Goal: Information Seeking & Learning: Learn about a topic

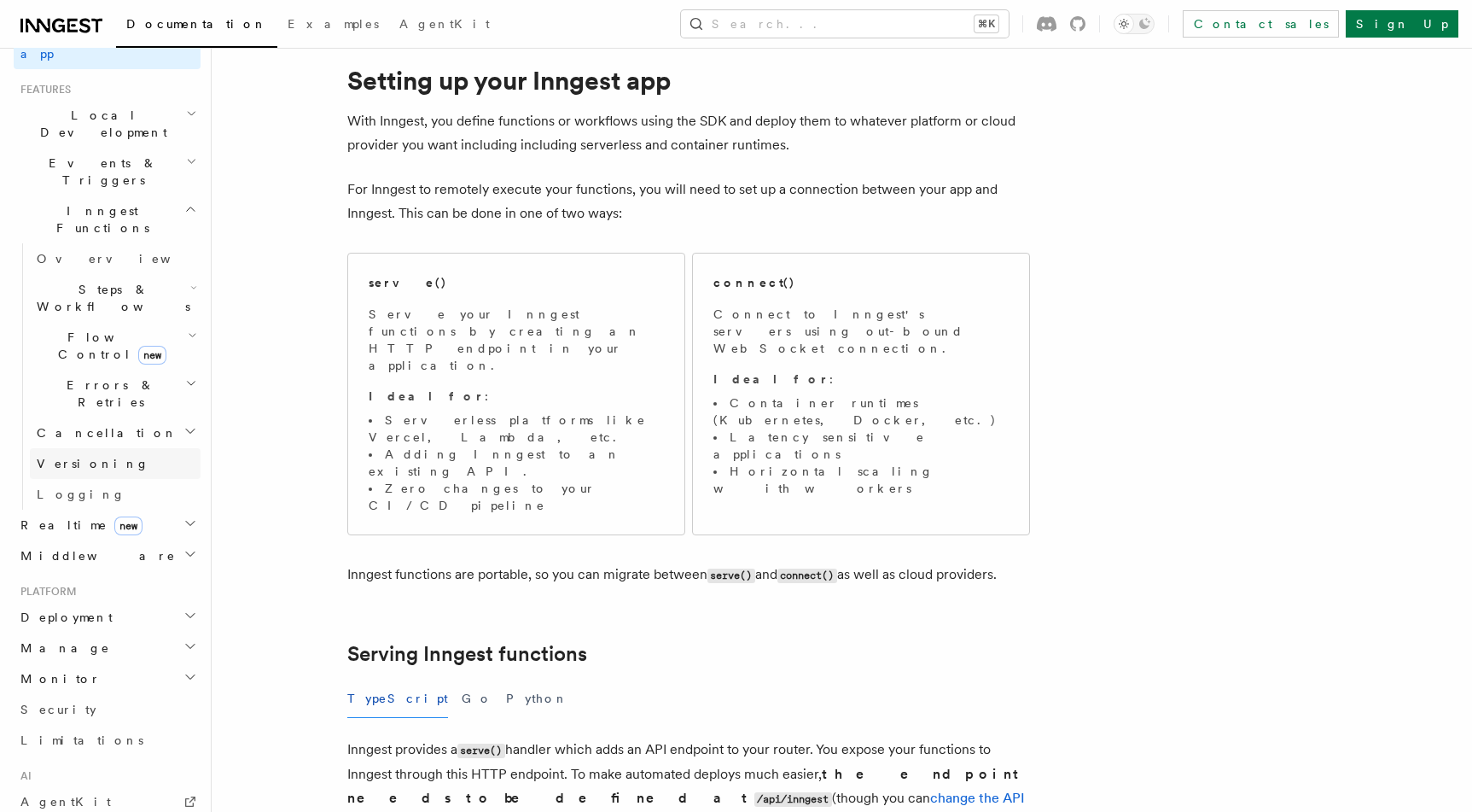
scroll to position [554, 0]
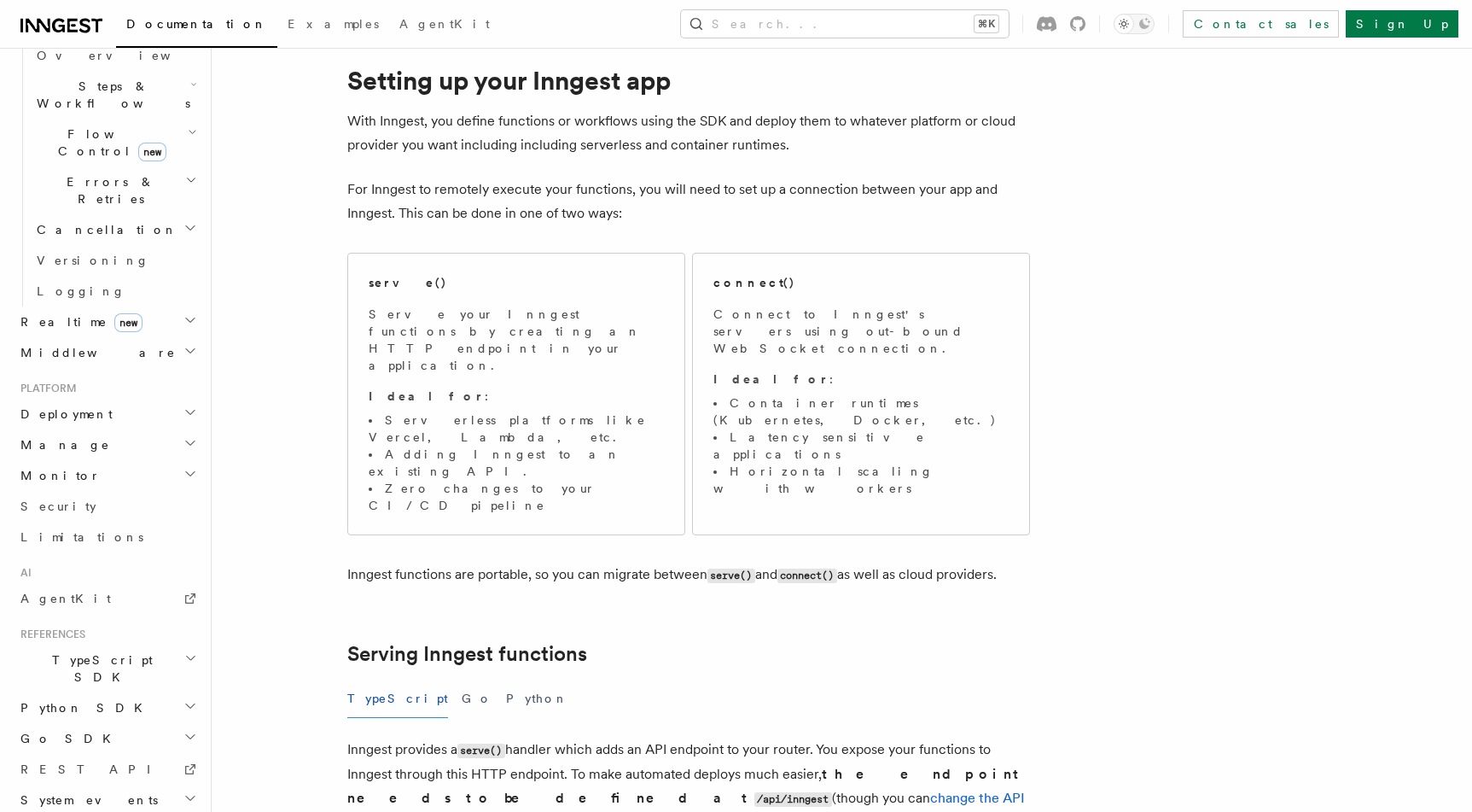
click at [56, 399] on h2 "Deployment" at bounding box center [107, 413] width 187 height 30
click at [70, 735] on span "Self hosting" at bounding box center [99, 742] width 125 height 14
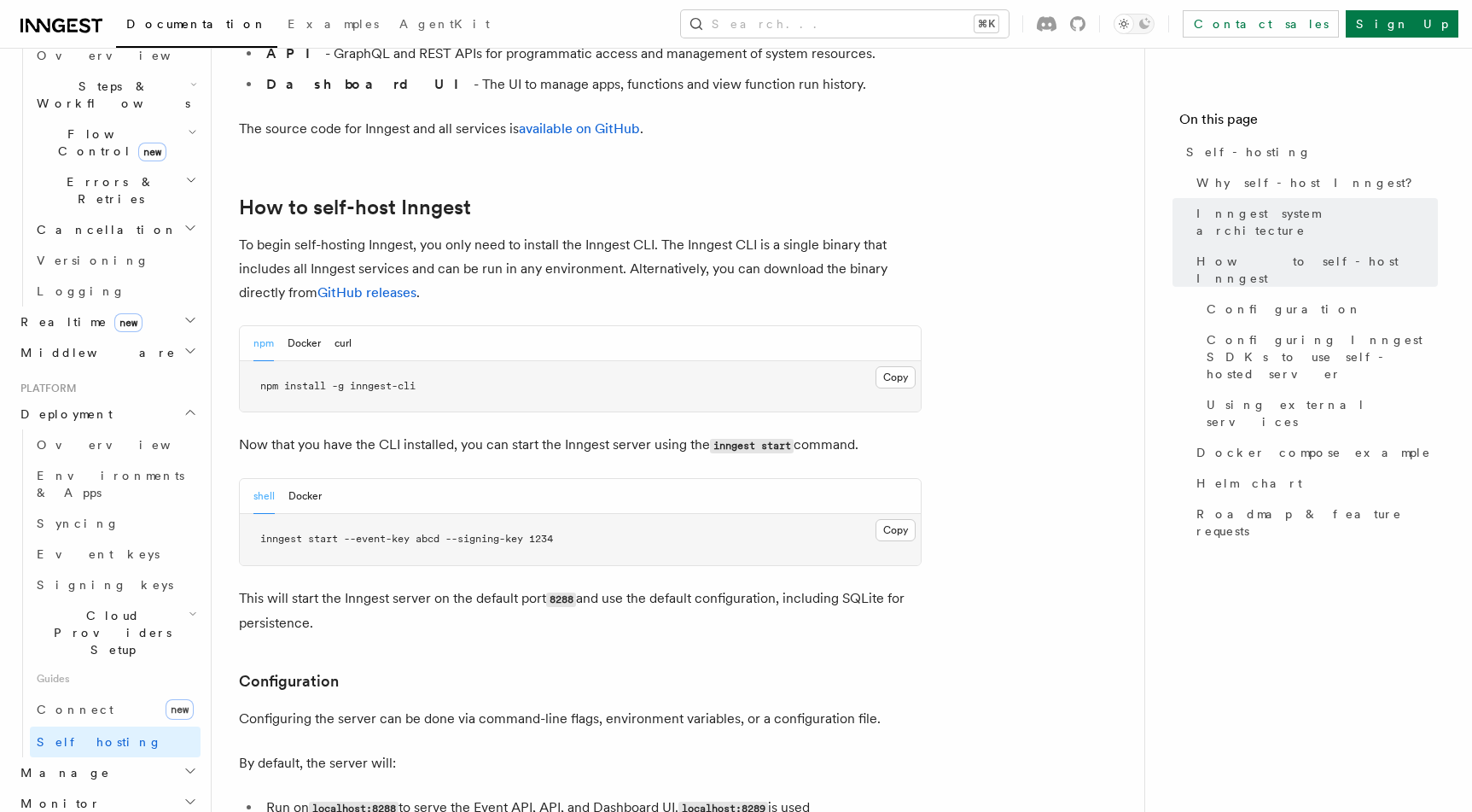
scroll to position [1626, 0]
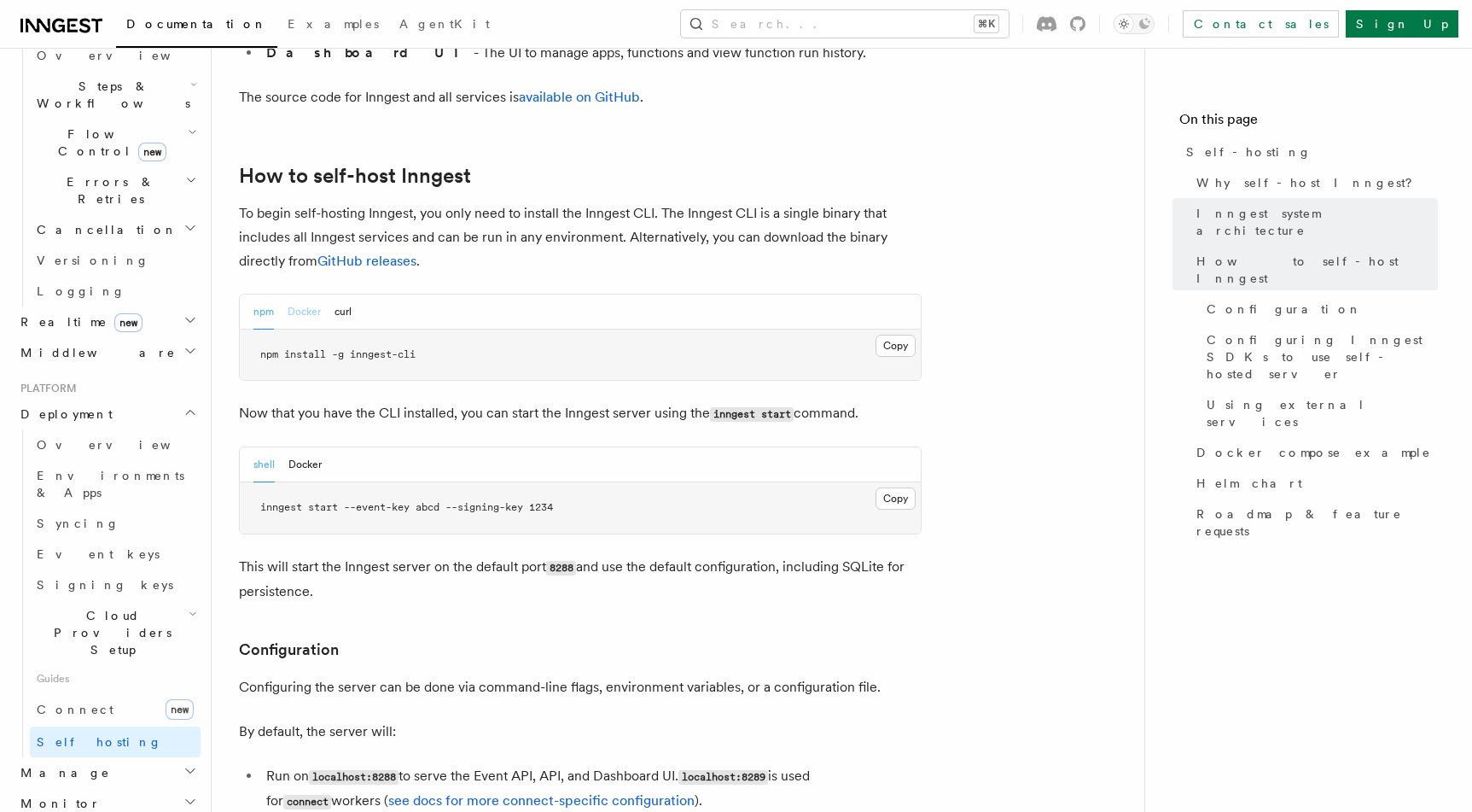
click at [301, 294] on button "Docker" at bounding box center [304, 312] width 33 height 35
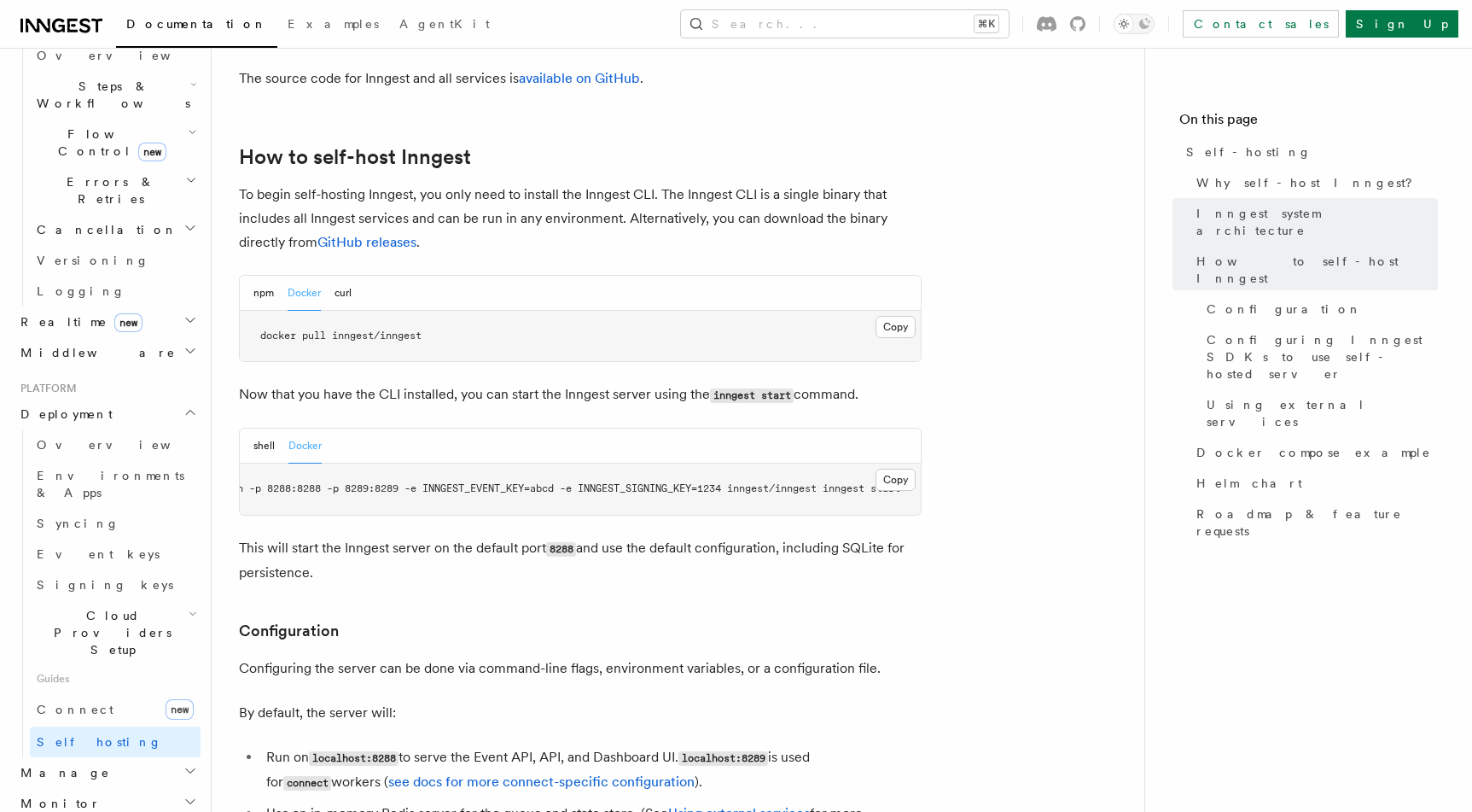
scroll to position [0, 97]
click at [721, 482] on span "docker run -p 8288:8288 -p 8289:8289 -e INNGEST_EVENT_KEY=abcd -e INNGEST_SIGNI…" at bounding box center [542, 488] width 717 height 12
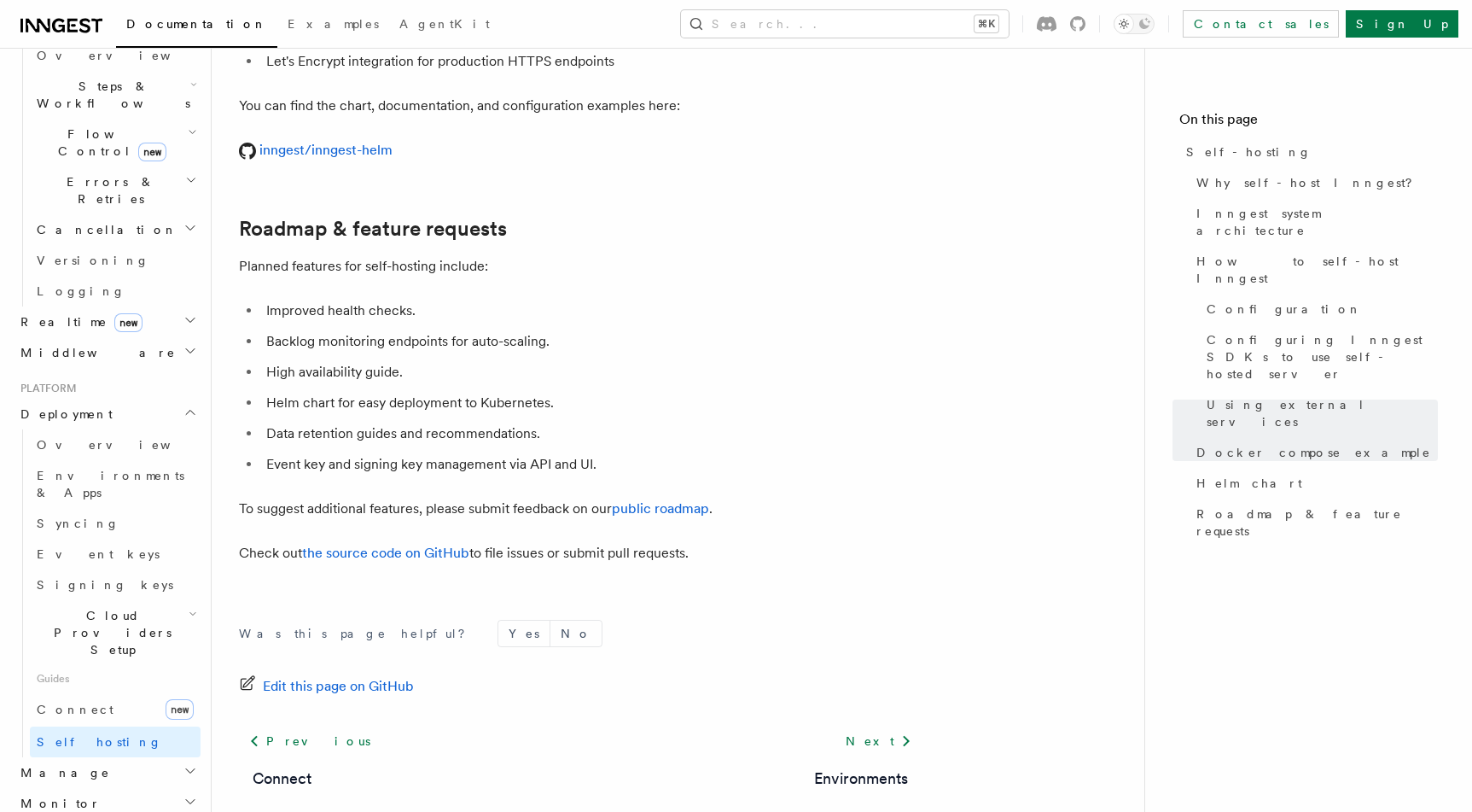
scroll to position [6492, 0]
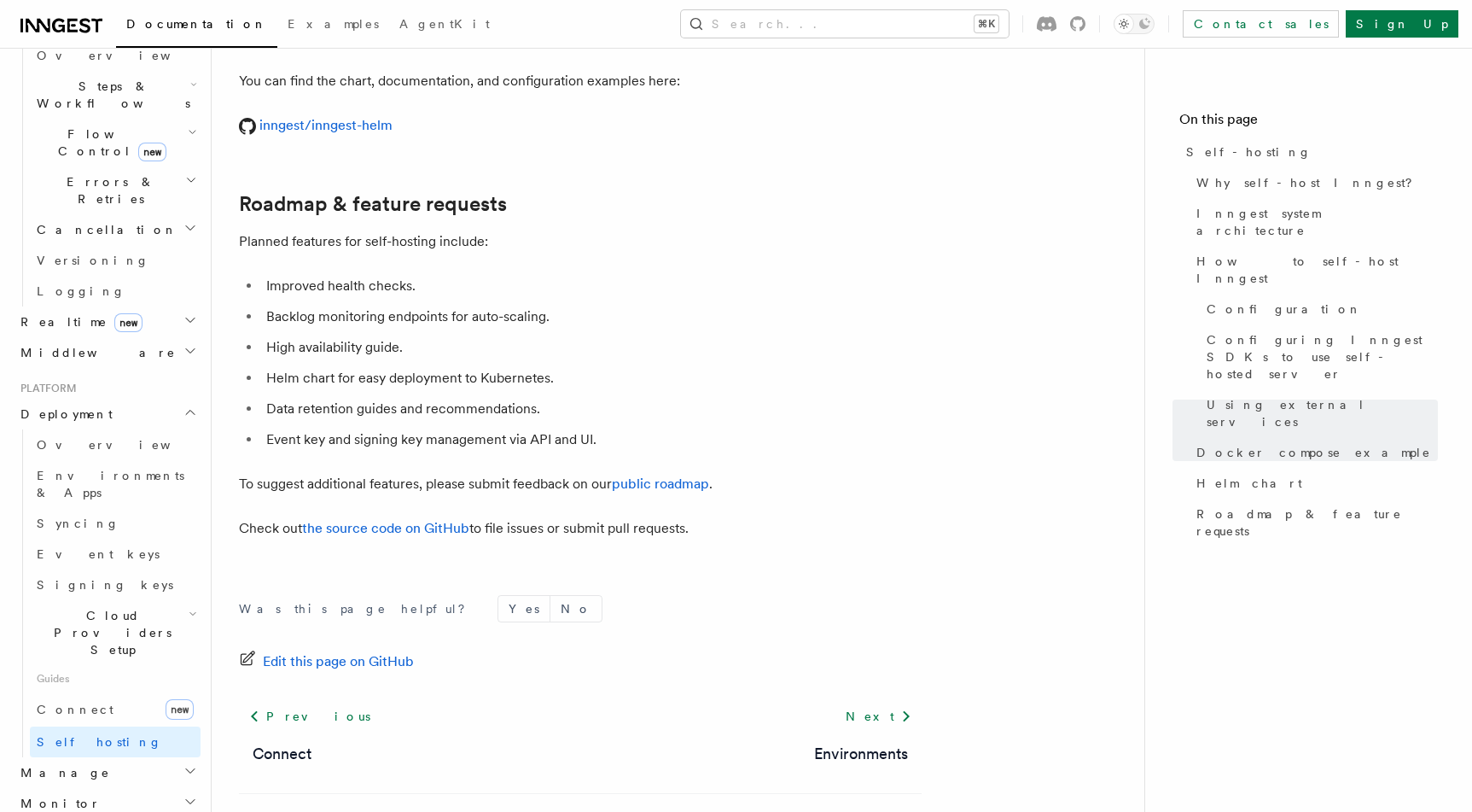
click at [52, 764] on span "Manage" at bounding box center [62, 773] width 96 height 17
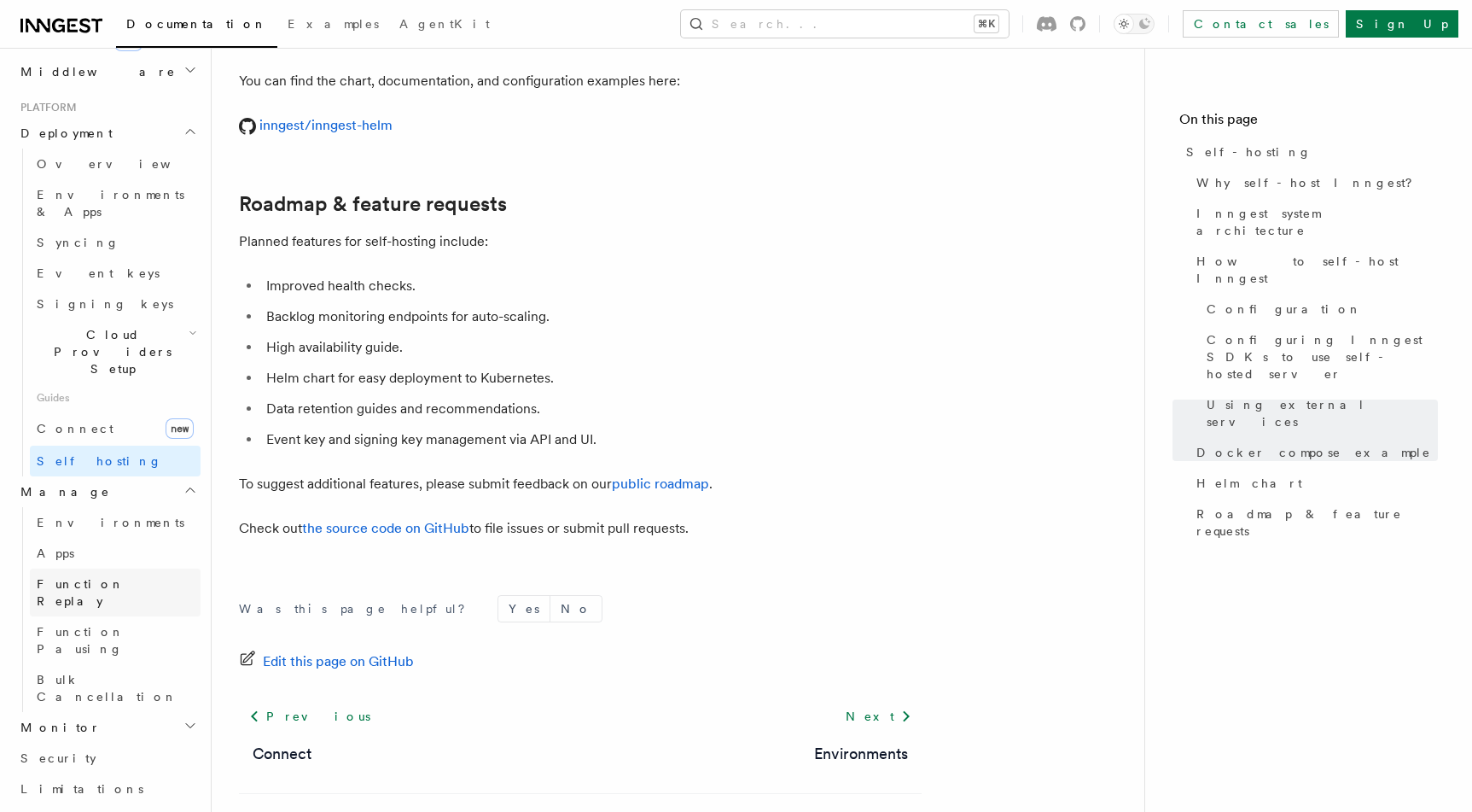
scroll to position [912, 0]
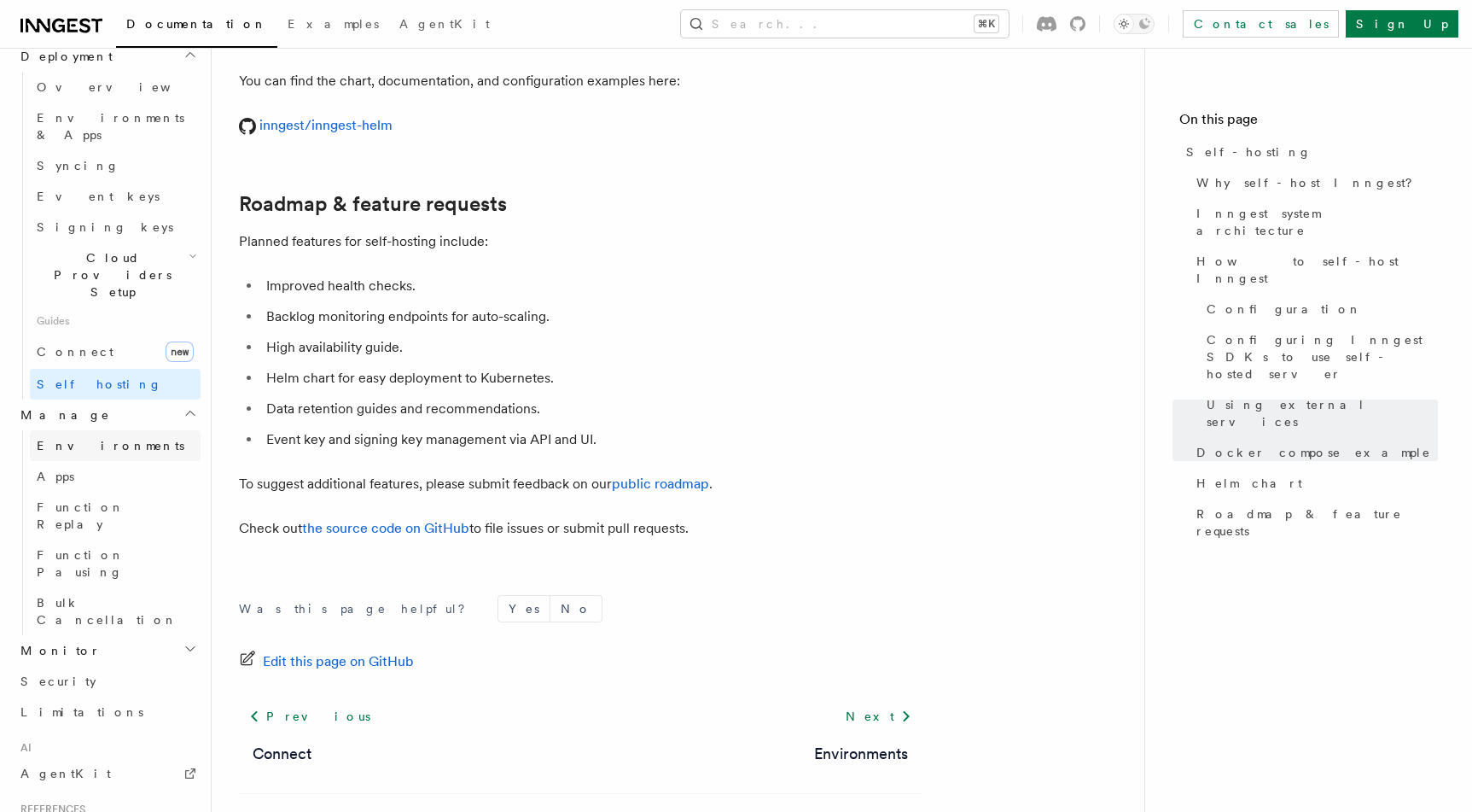
click at [96, 439] on span "Environments" at bounding box center [110, 446] width 148 height 14
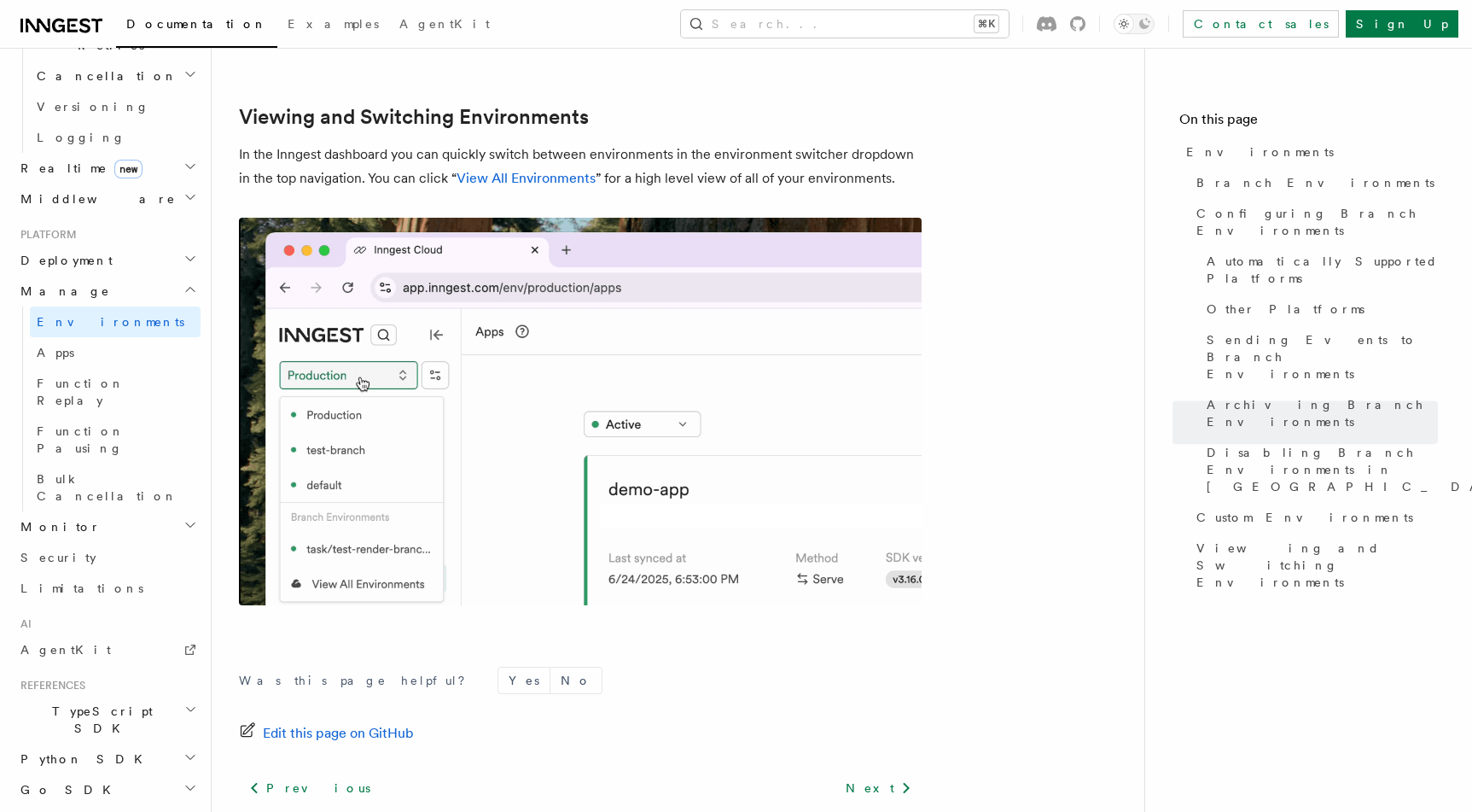
scroll to position [3997, 0]
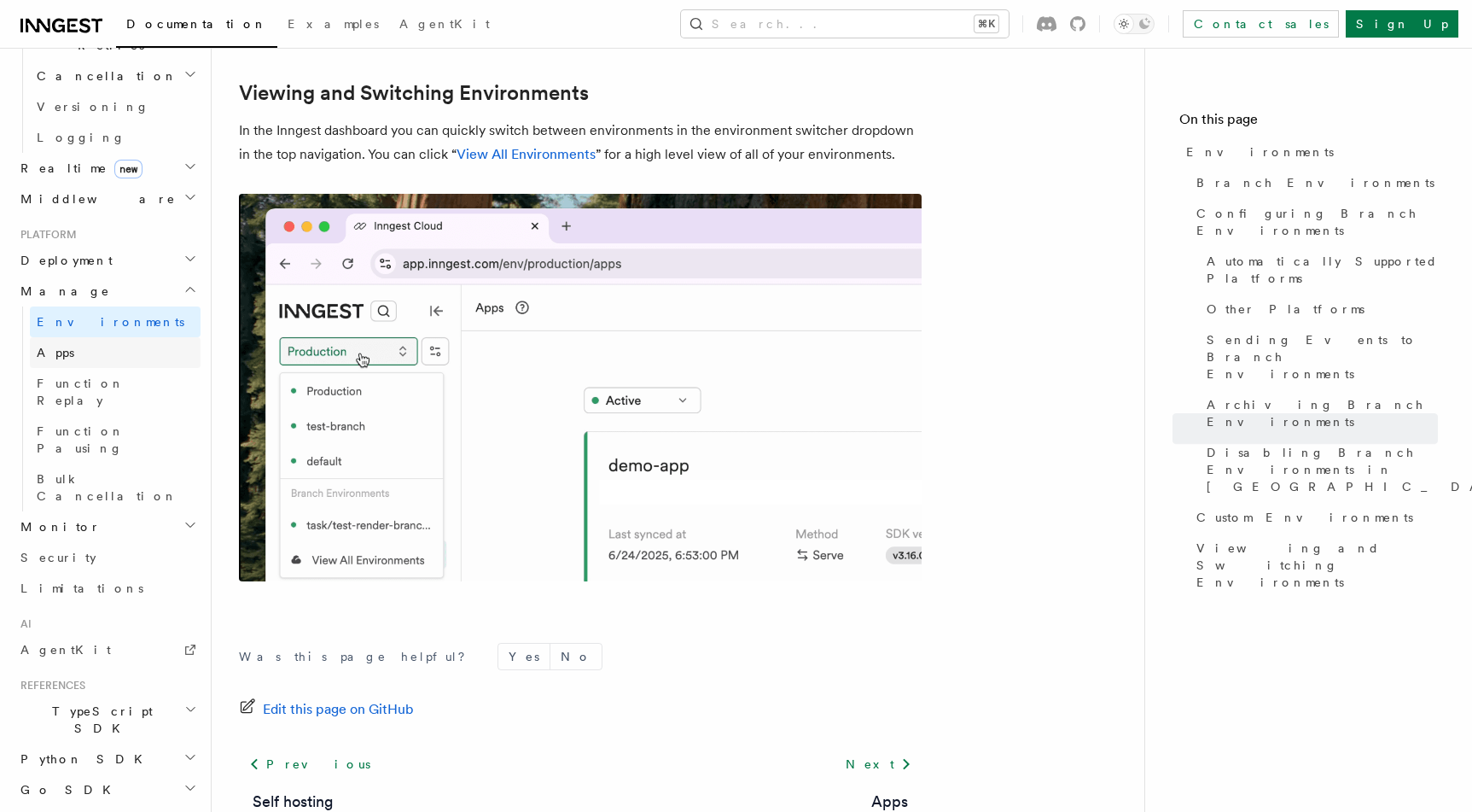
click at [69, 337] on link "Apps" at bounding box center [115, 352] width 171 height 30
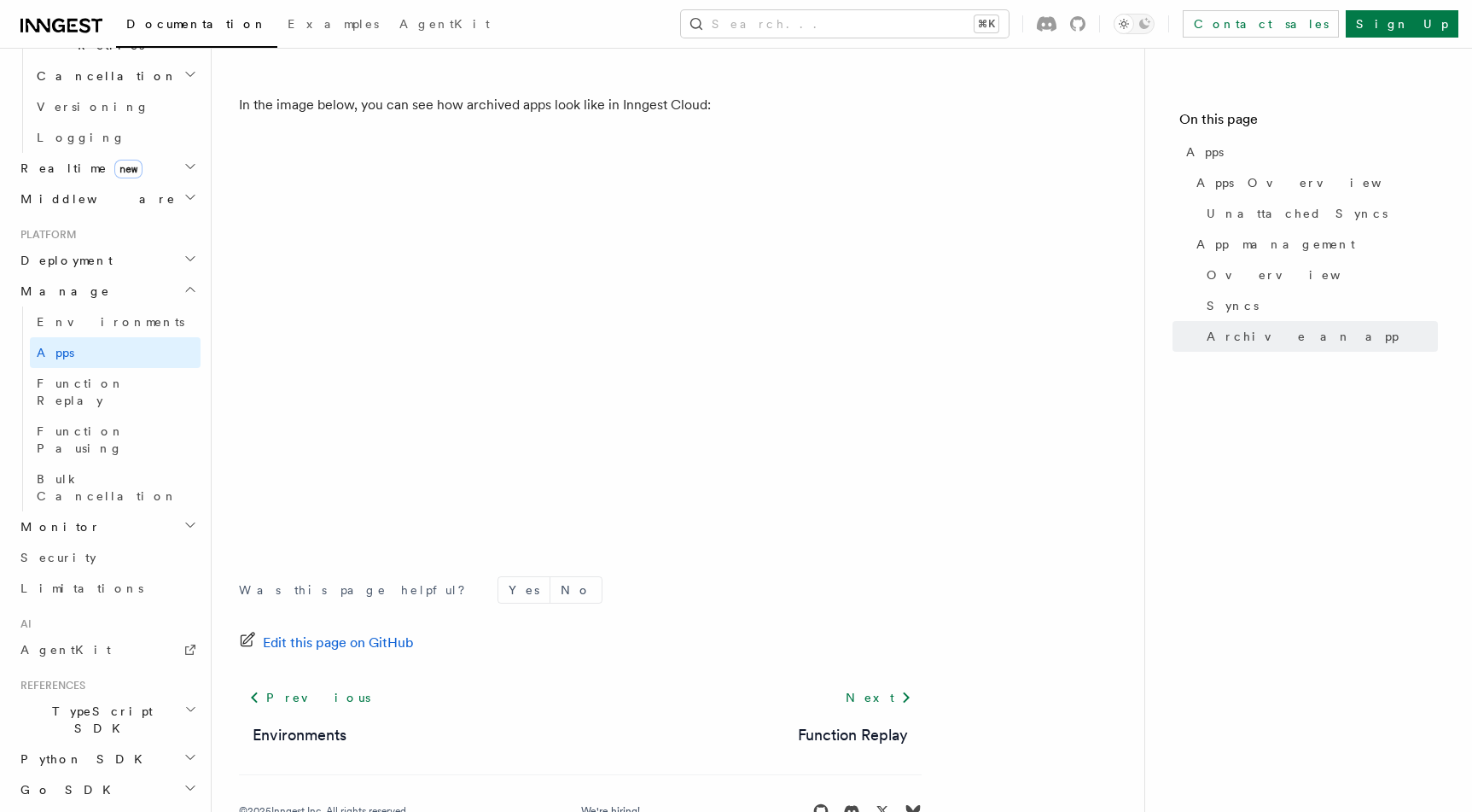
scroll to position [4714, 0]
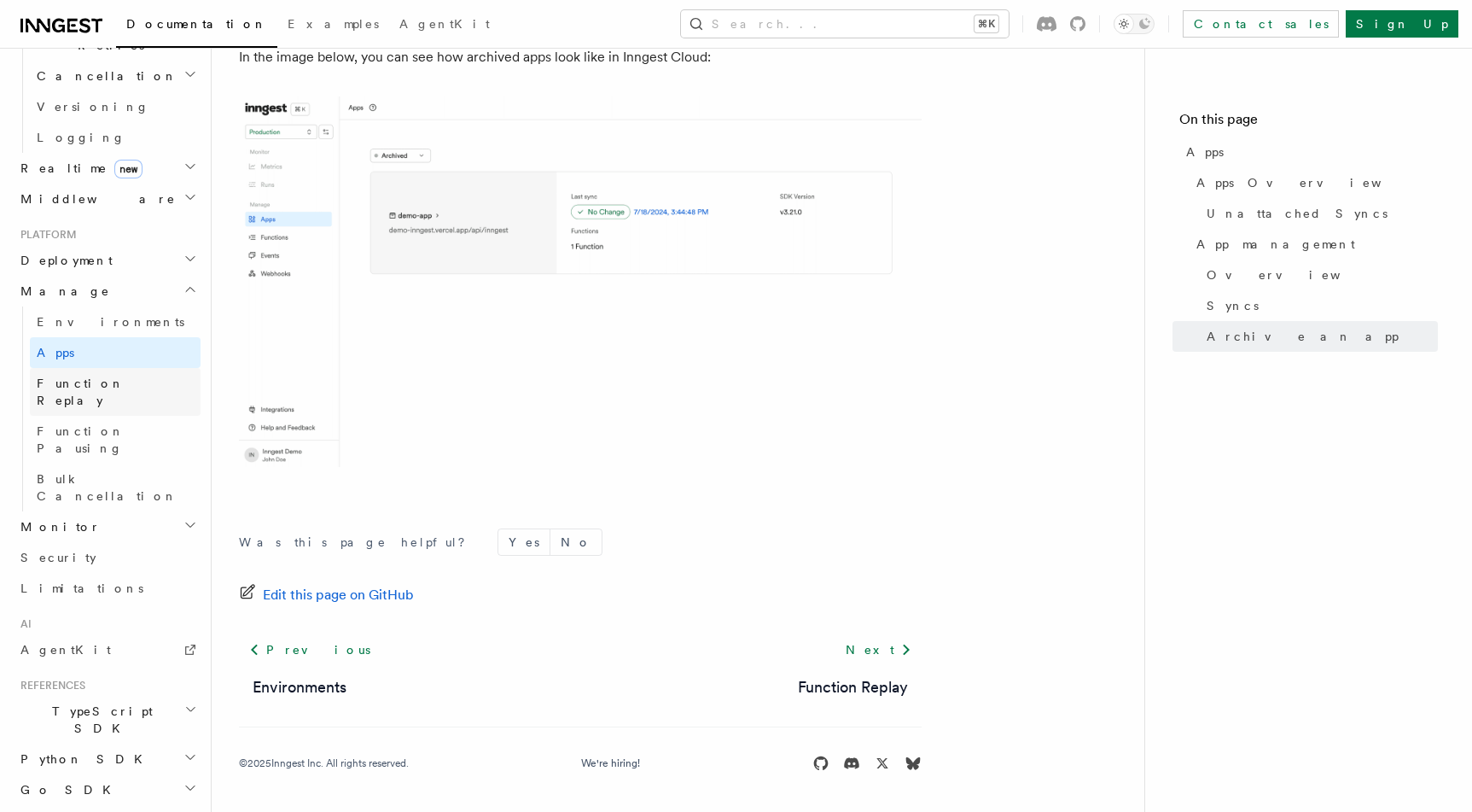
click at [98, 374] on span "Function Replay" at bounding box center [118, 391] width 164 height 34
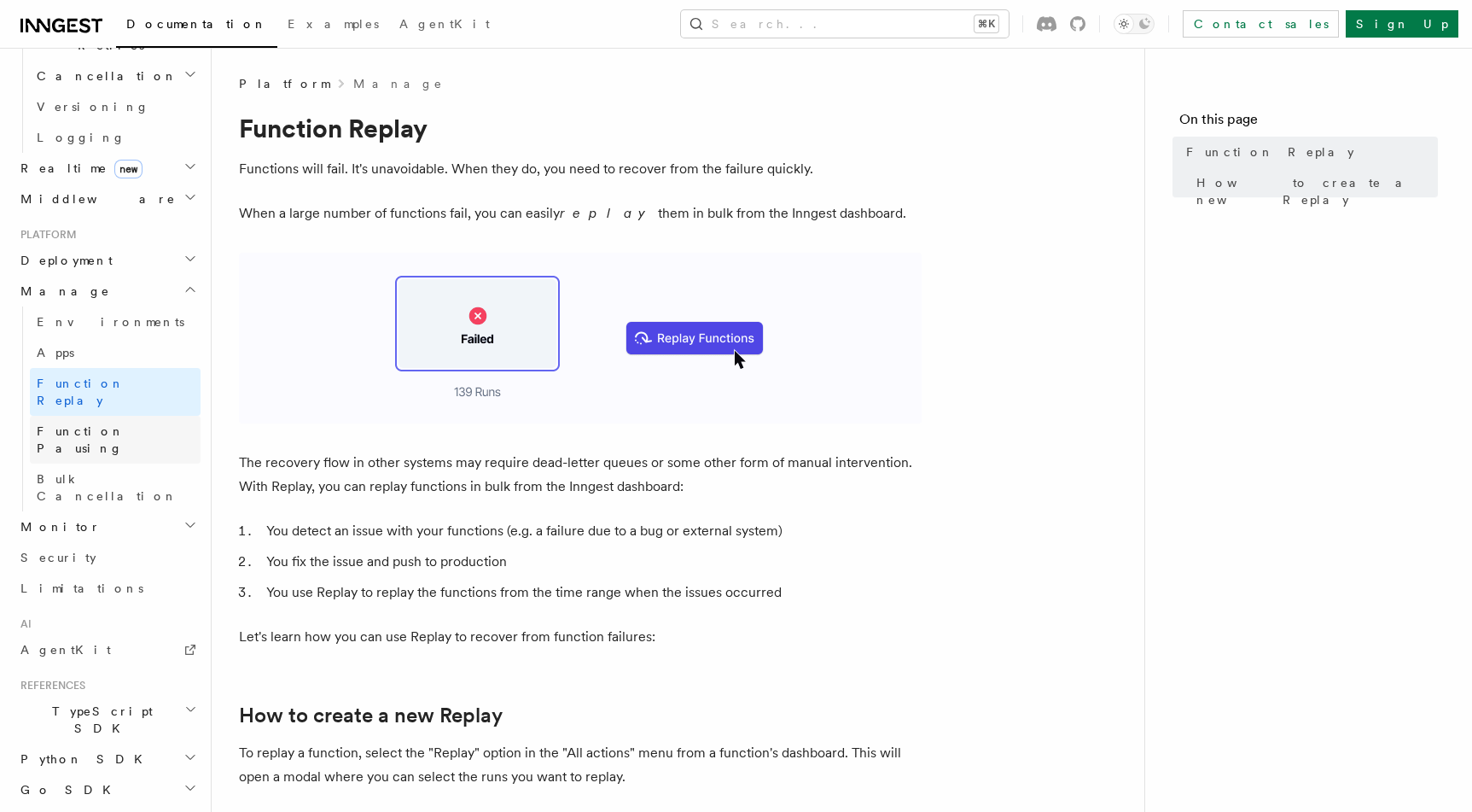
click at [99, 424] on span "Function Pausing" at bounding box center [80, 439] width 88 height 30
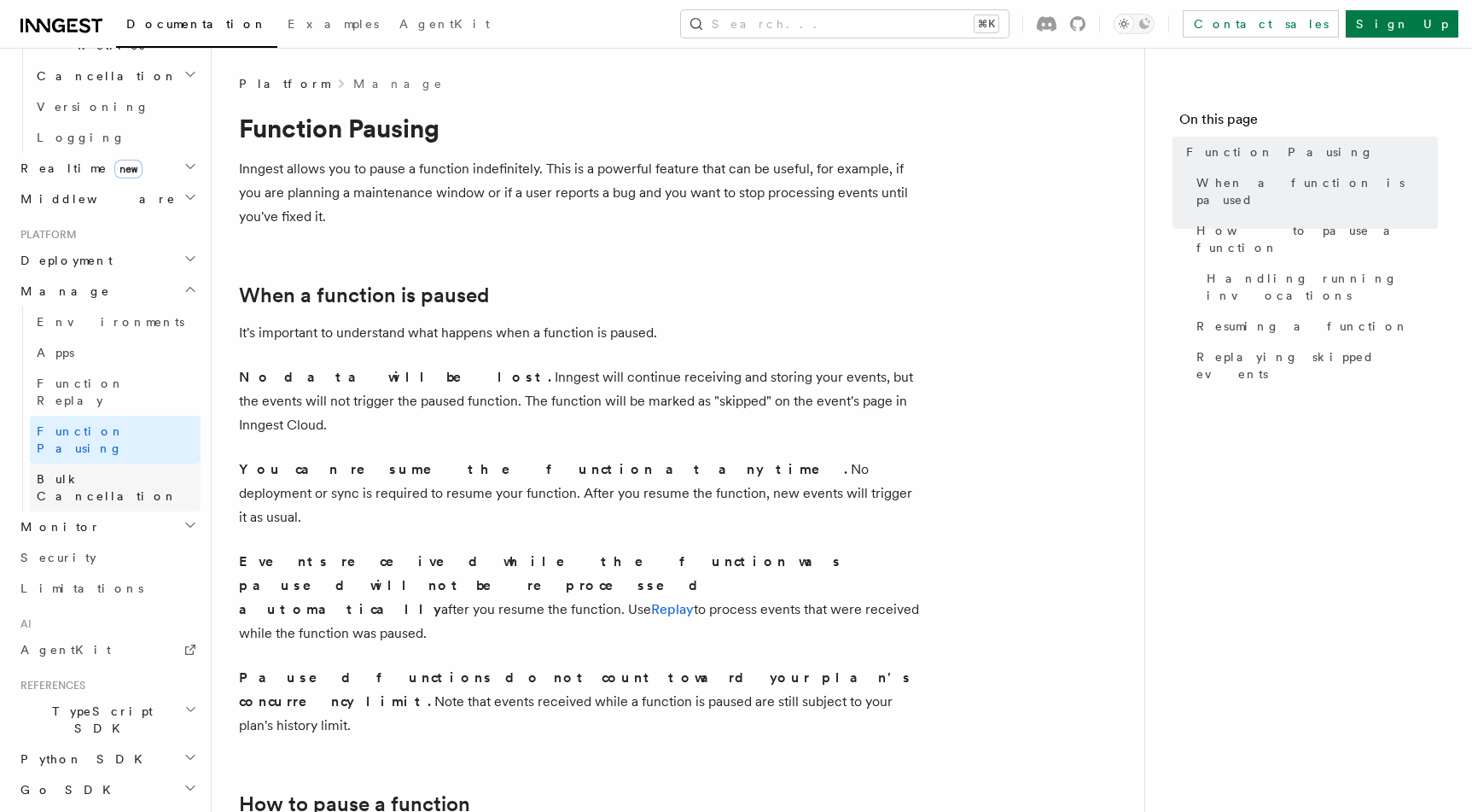
click at [101, 464] on link "Bulk Cancellation" at bounding box center [115, 487] width 171 height 48
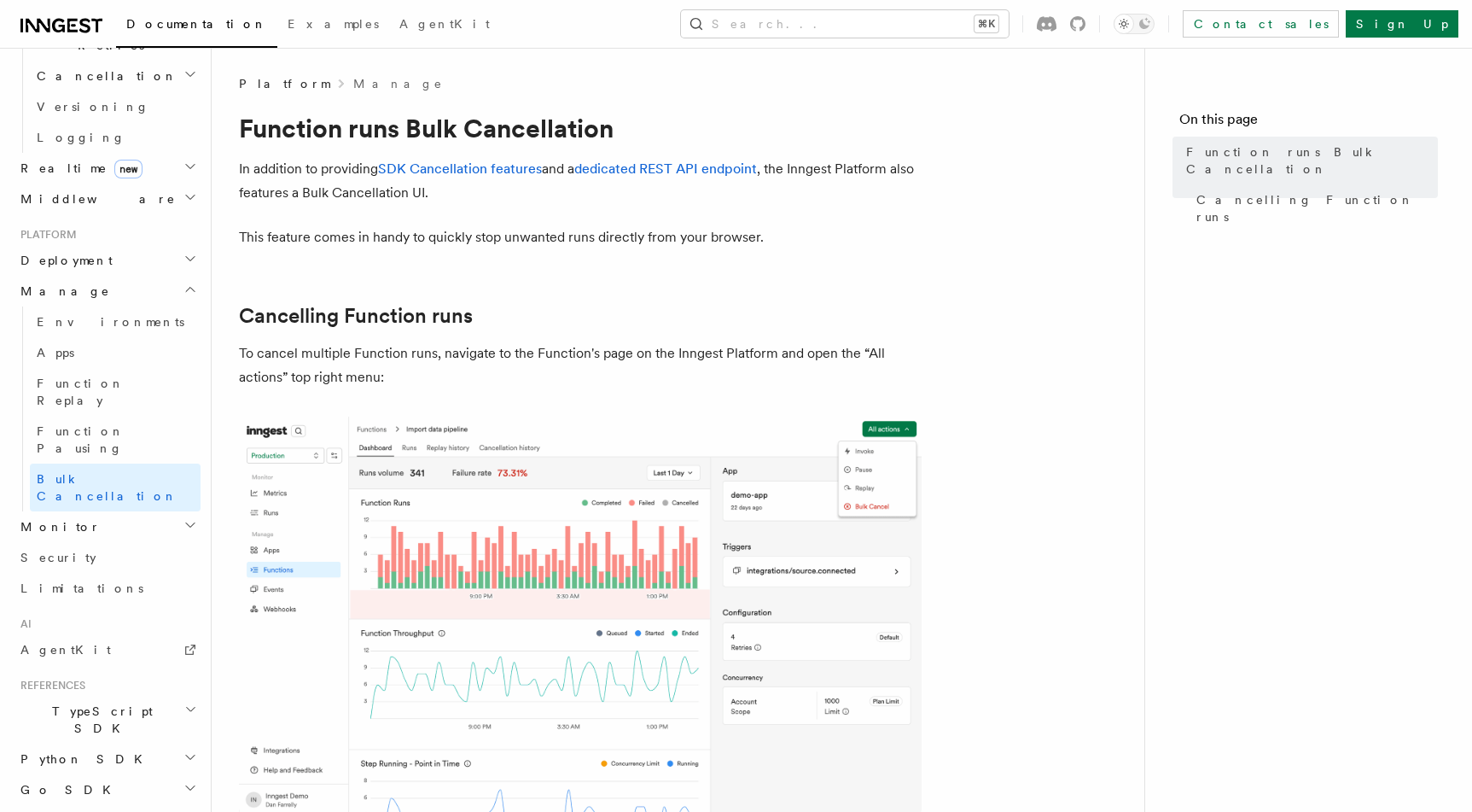
click at [101, 512] on h2 "Monitor" at bounding box center [107, 526] width 187 height 30
click at [90, 774] on link "Security" at bounding box center [107, 789] width 187 height 30
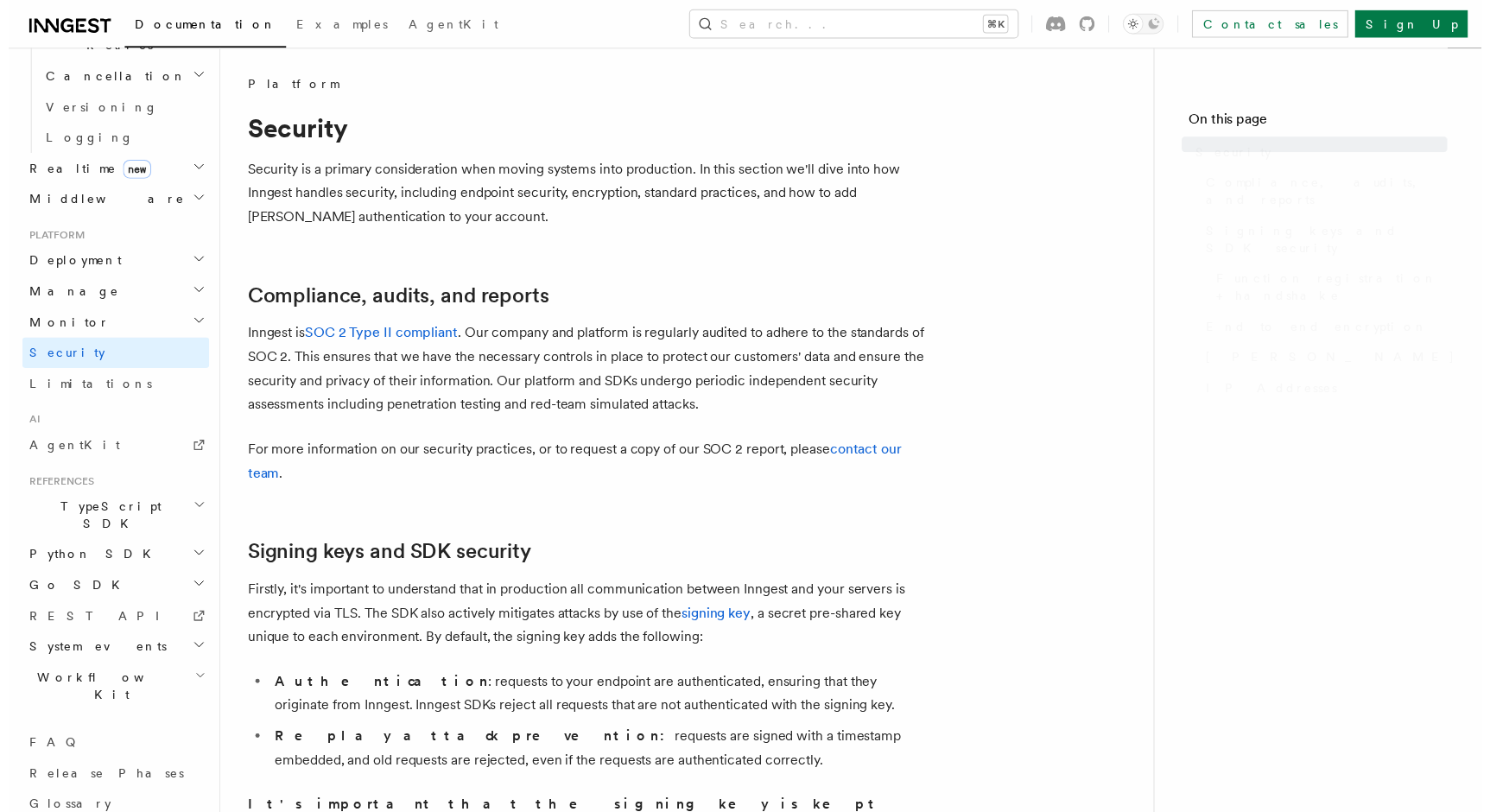
scroll to position [561, 0]
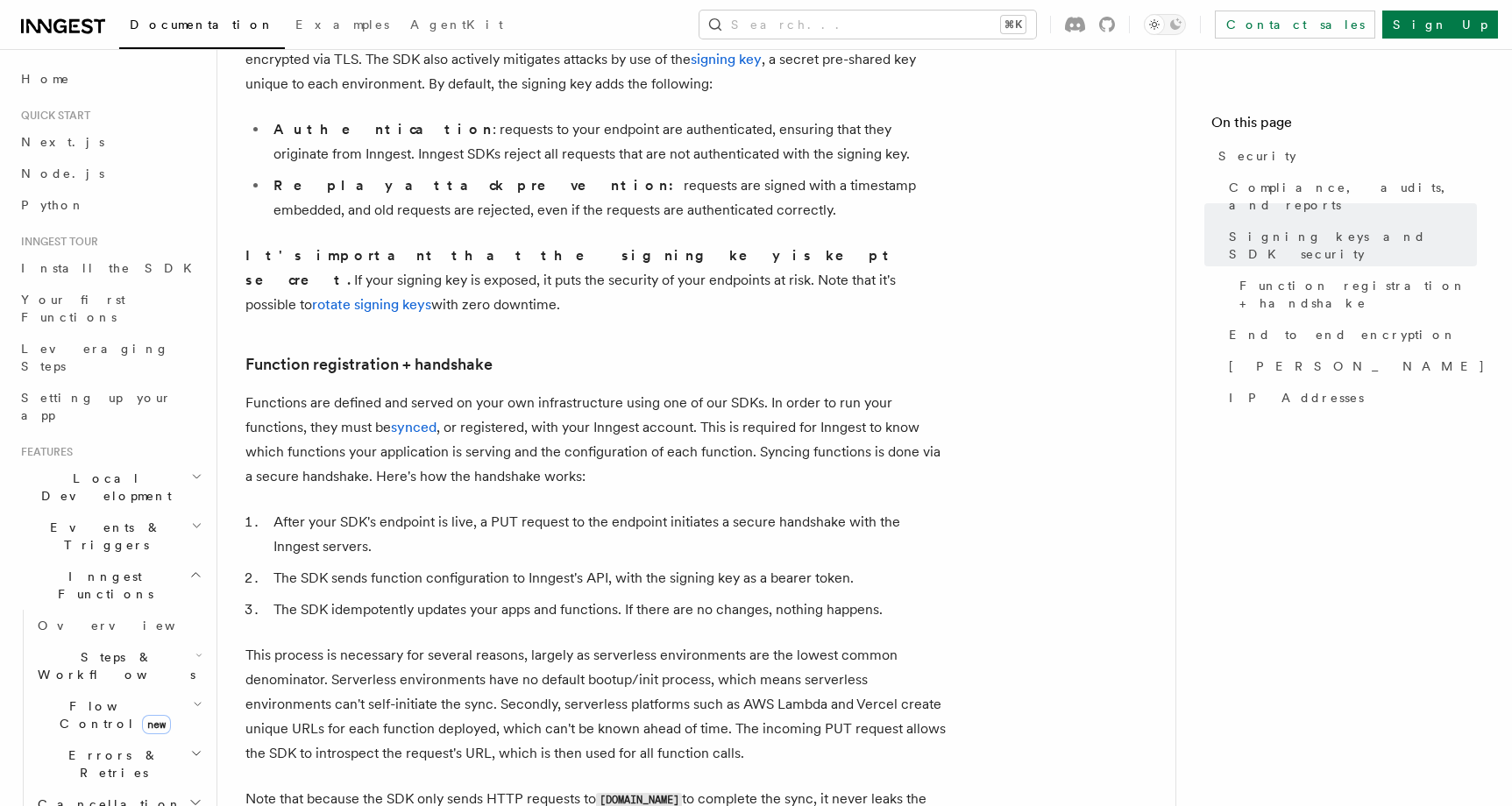
scroll to position [1182, 0]
